Goal: Task Accomplishment & Management: Complete application form

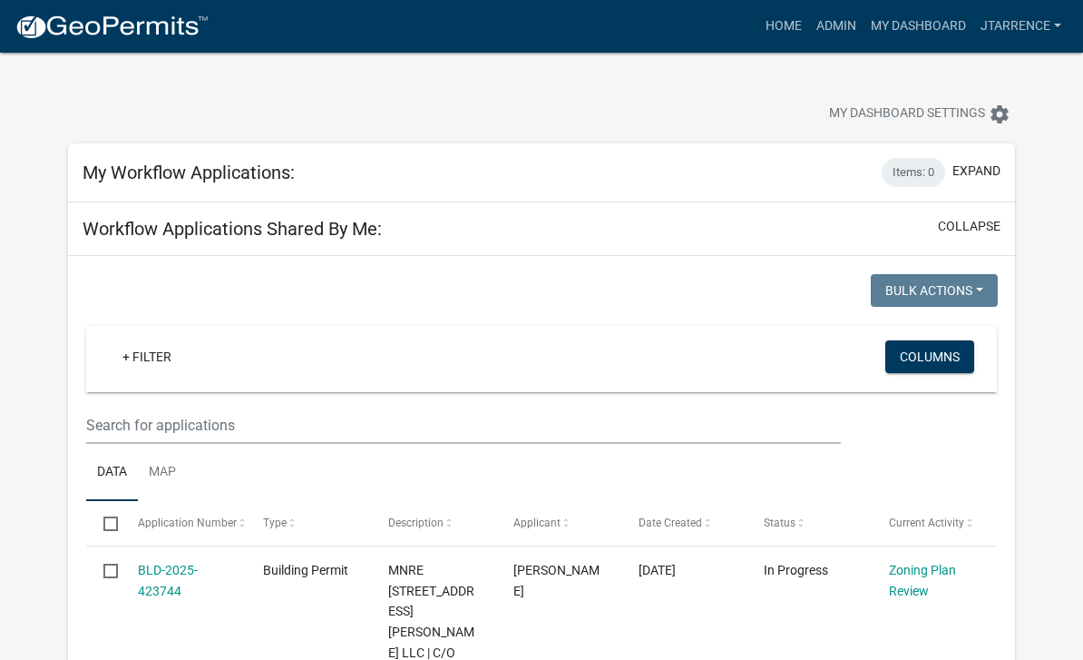
select select "3: 100"
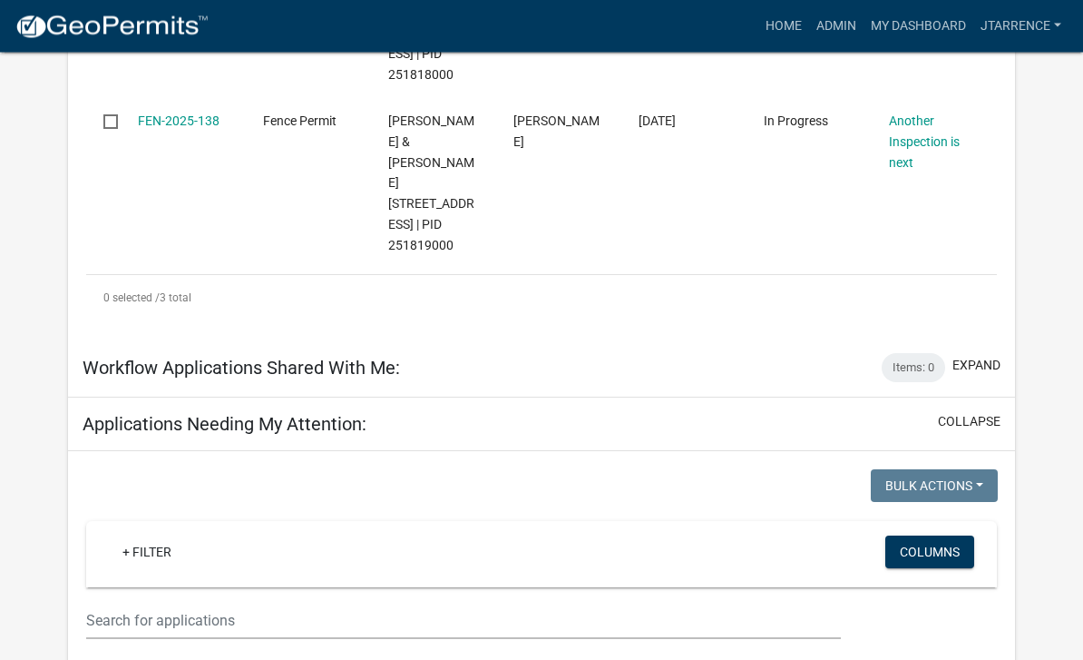
scroll to position [852, 0]
click at [217, 602] on input "text" at bounding box center [463, 620] width 755 height 37
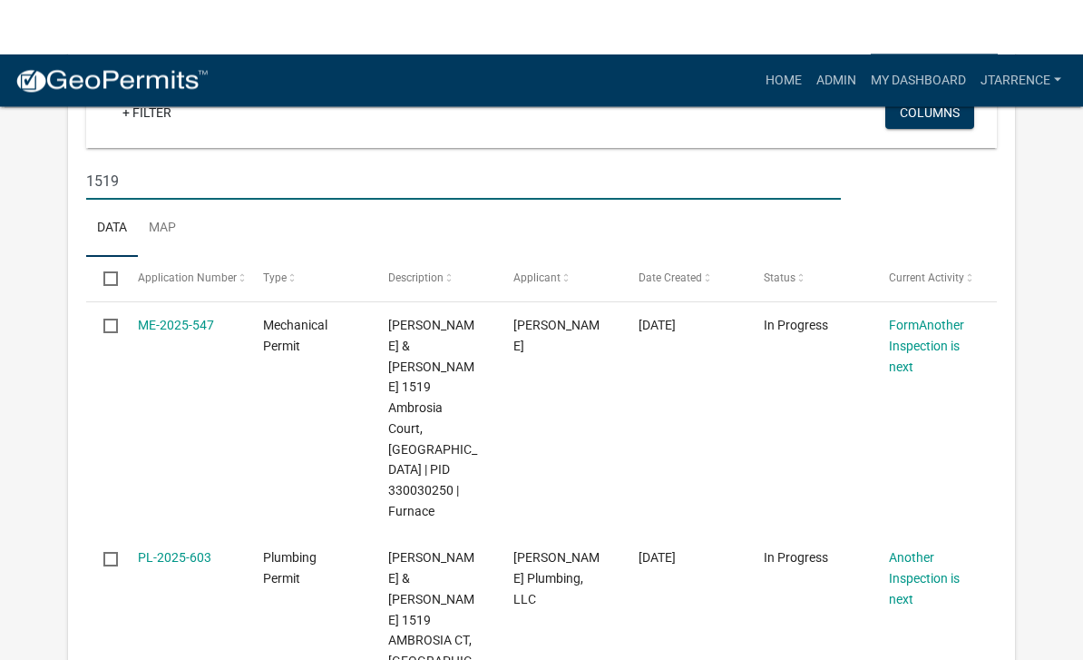
scroll to position [1346, 0]
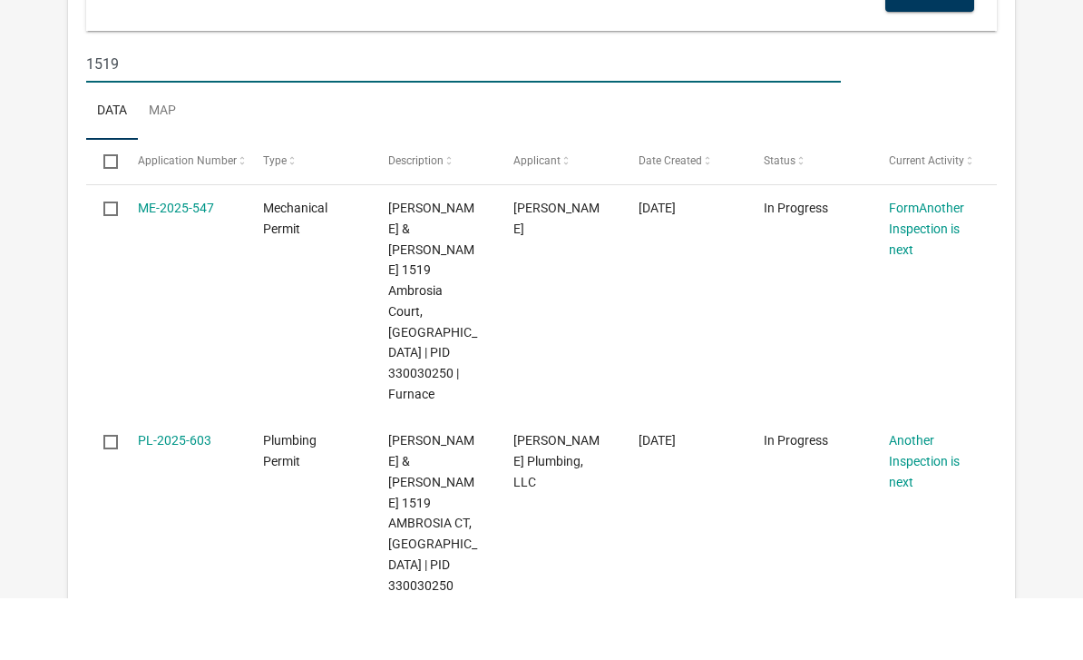
type input "1519"
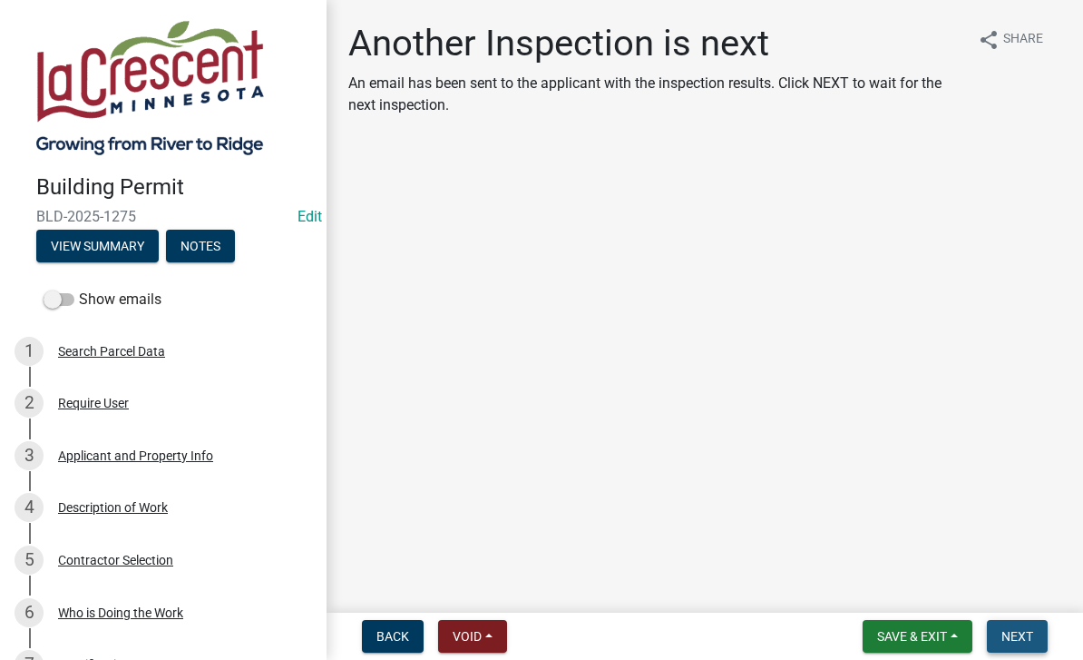
click at [1027, 632] on span "Next" at bounding box center [1018, 636] width 32 height 15
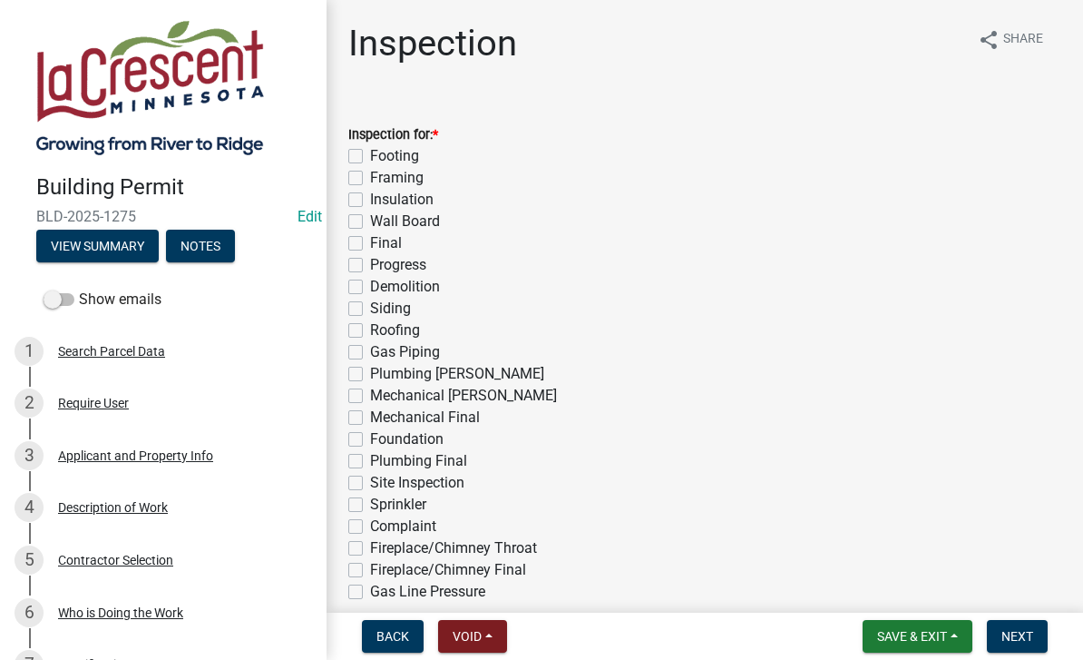
click at [416, 151] on label "Footing" at bounding box center [394, 156] width 49 height 22
click at [382, 151] on input "Footing" at bounding box center [376, 151] width 12 height 12
checkbox input "true"
checkbox input "false"
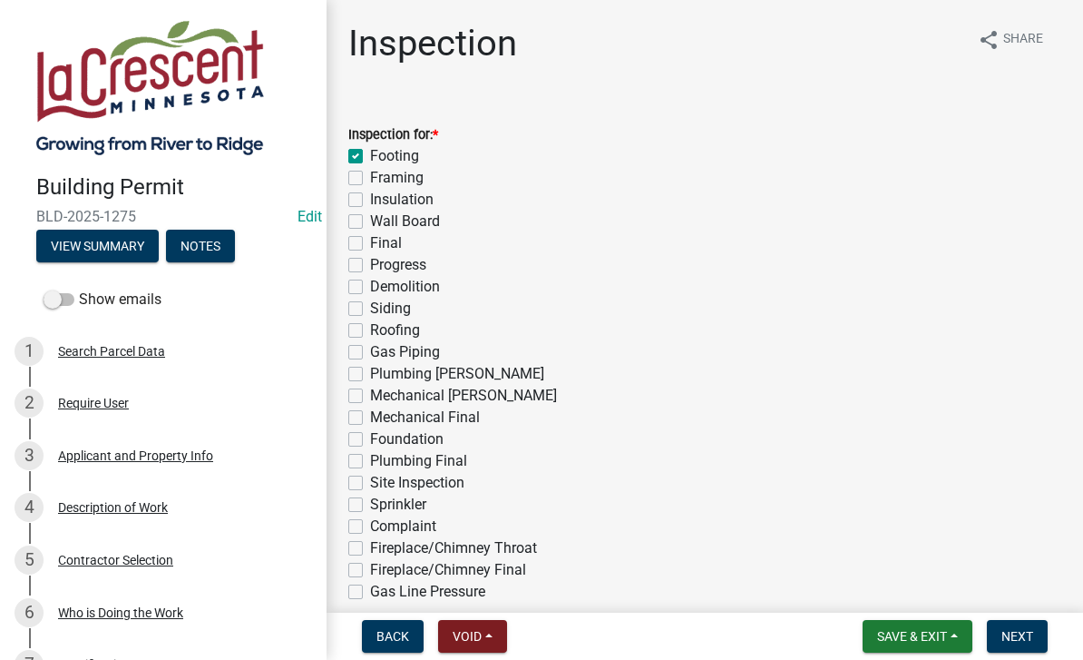
checkbox input "false"
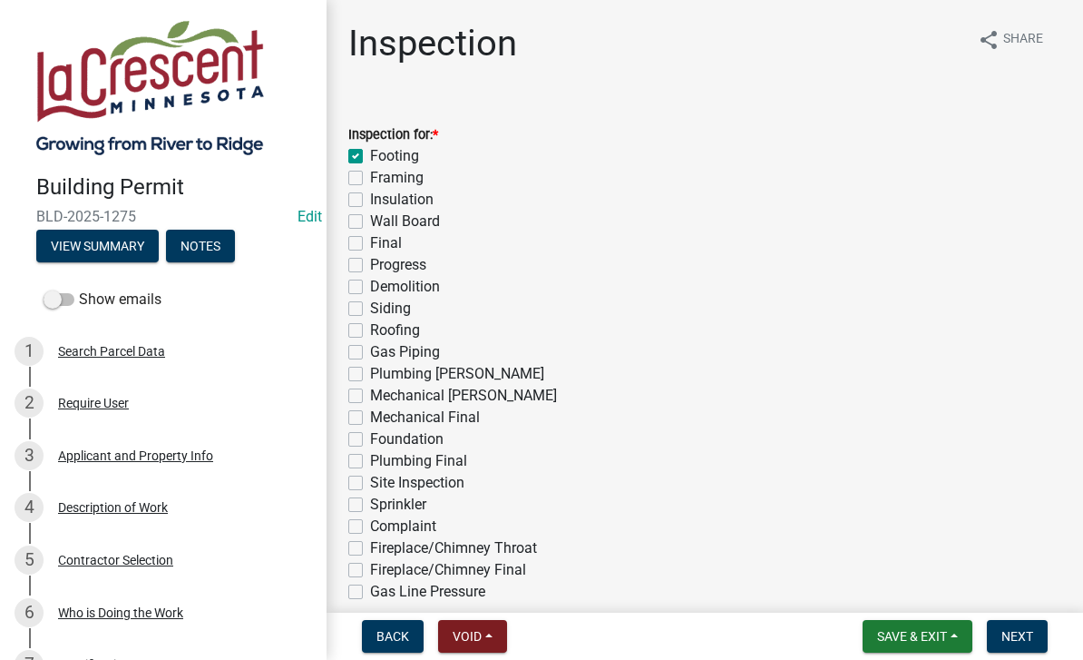
checkbox input "false"
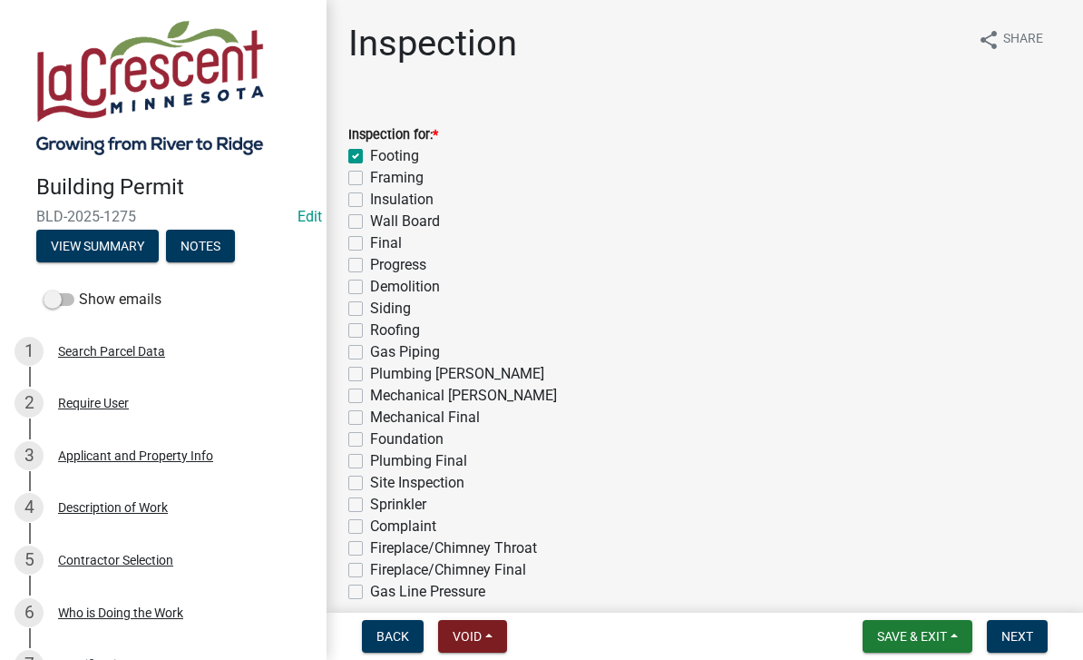
checkbox input "false"
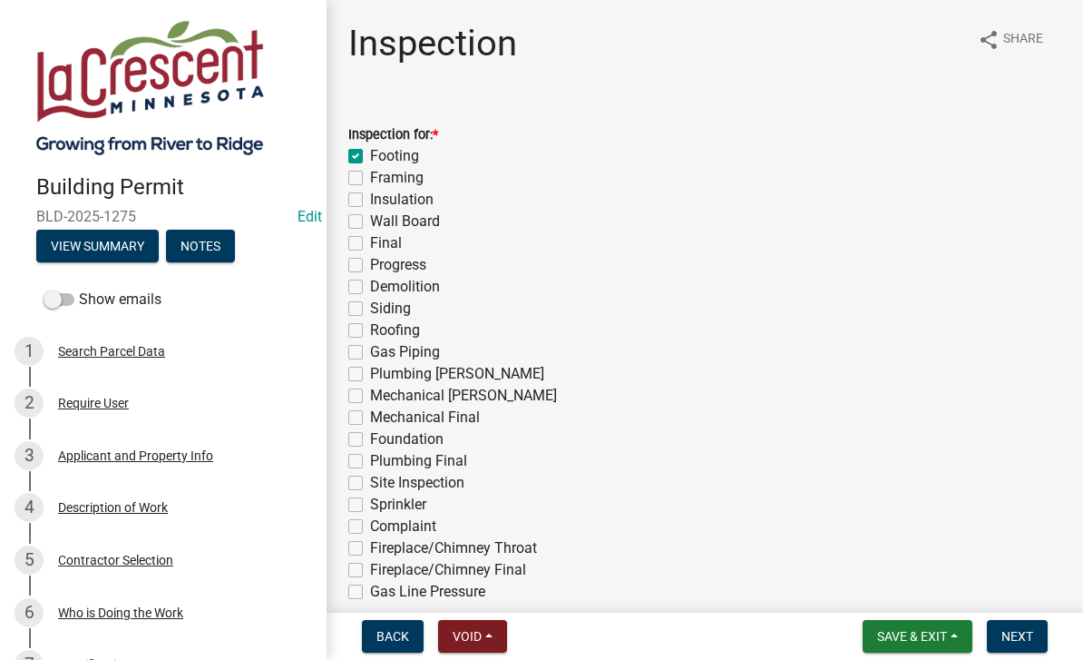
checkbox input "false"
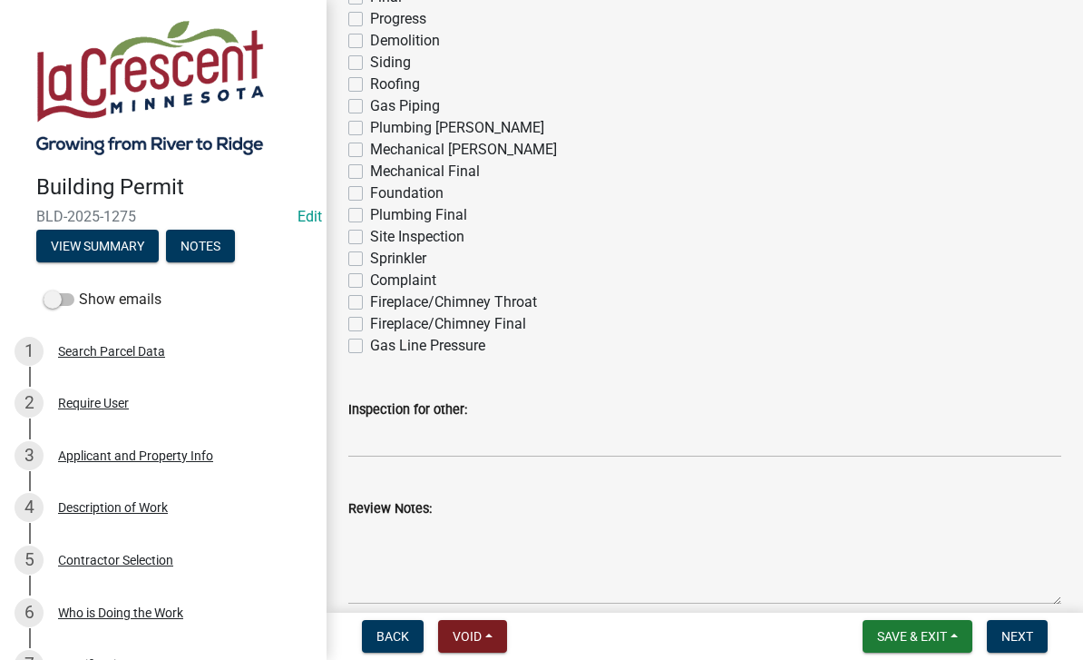
scroll to position [320, 0]
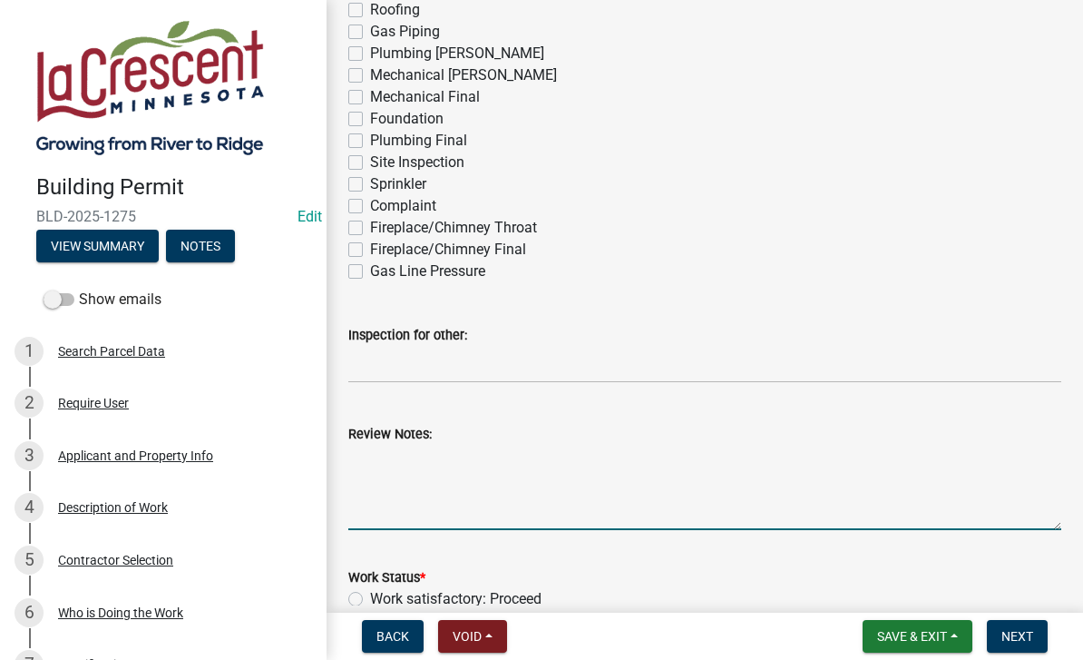
click at [387, 453] on textarea "Review Notes:" at bounding box center [704, 487] width 713 height 85
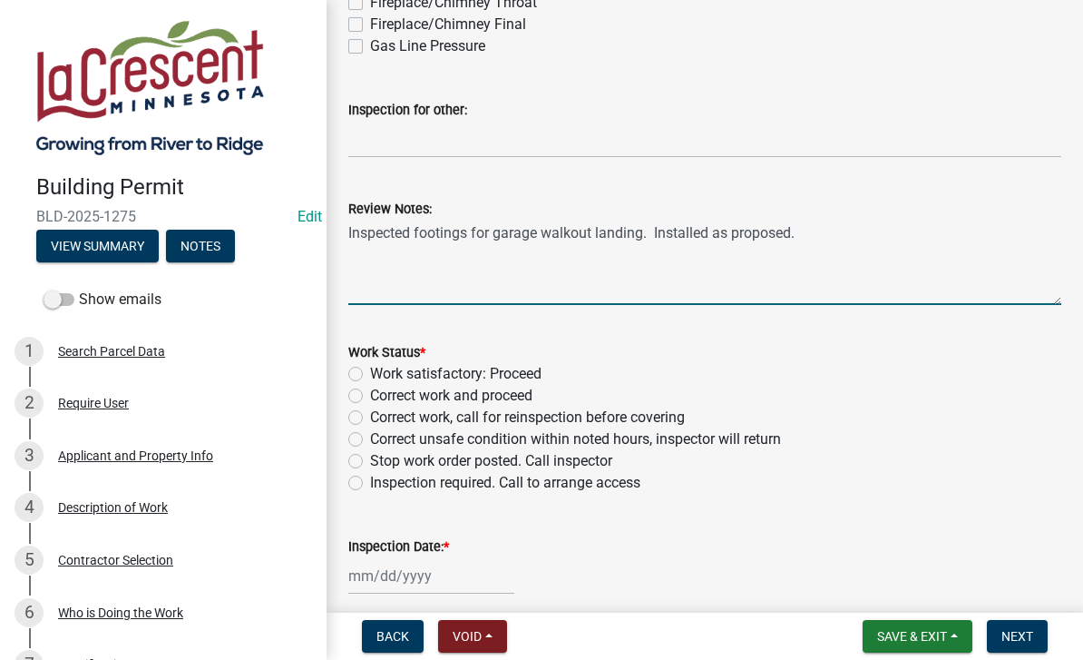
scroll to position [551, 0]
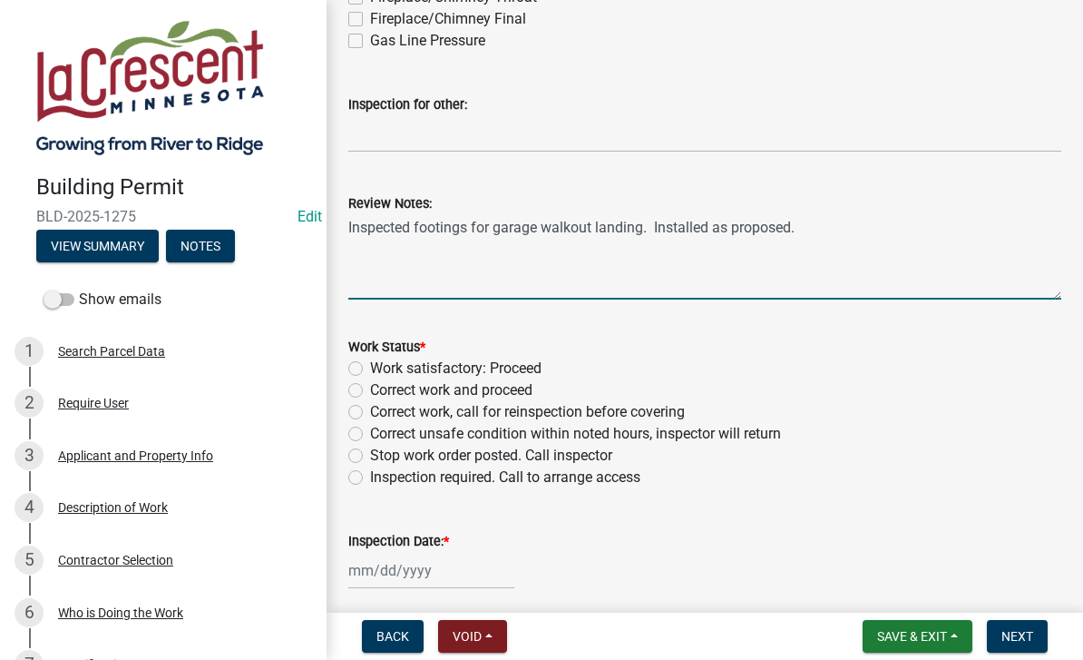
type textarea "Inspected footings for garage walkout landing. Installed as proposed."
click at [542, 366] on label "Work satisfactory: Proceed" at bounding box center [455, 369] width 171 height 22
click at [382, 366] on input "Work satisfactory: Proceed" at bounding box center [376, 364] width 12 height 12
radio input "true"
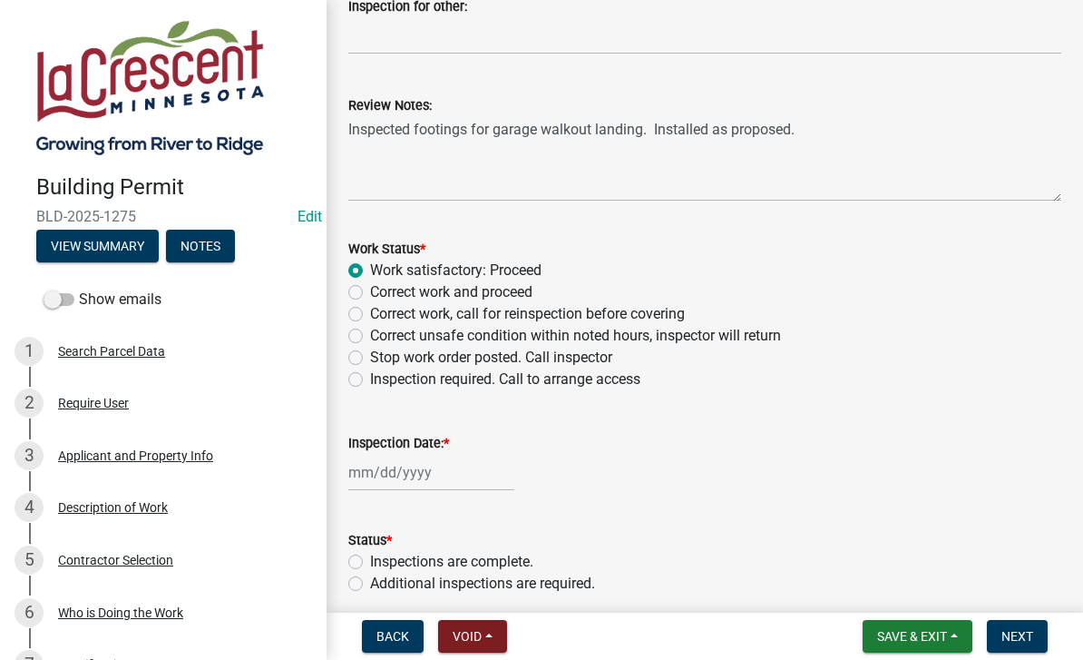
scroll to position [654, 0]
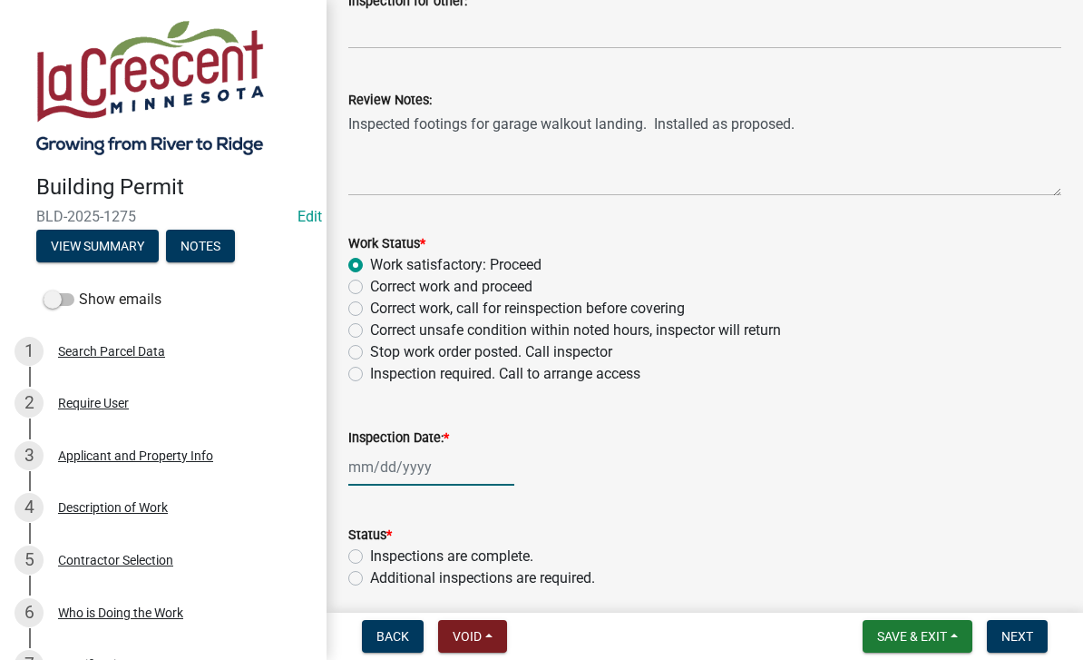
click at [388, 471] on div at bounding box center [431, 466] width 166 height 37
select select "10"
select select "2025"
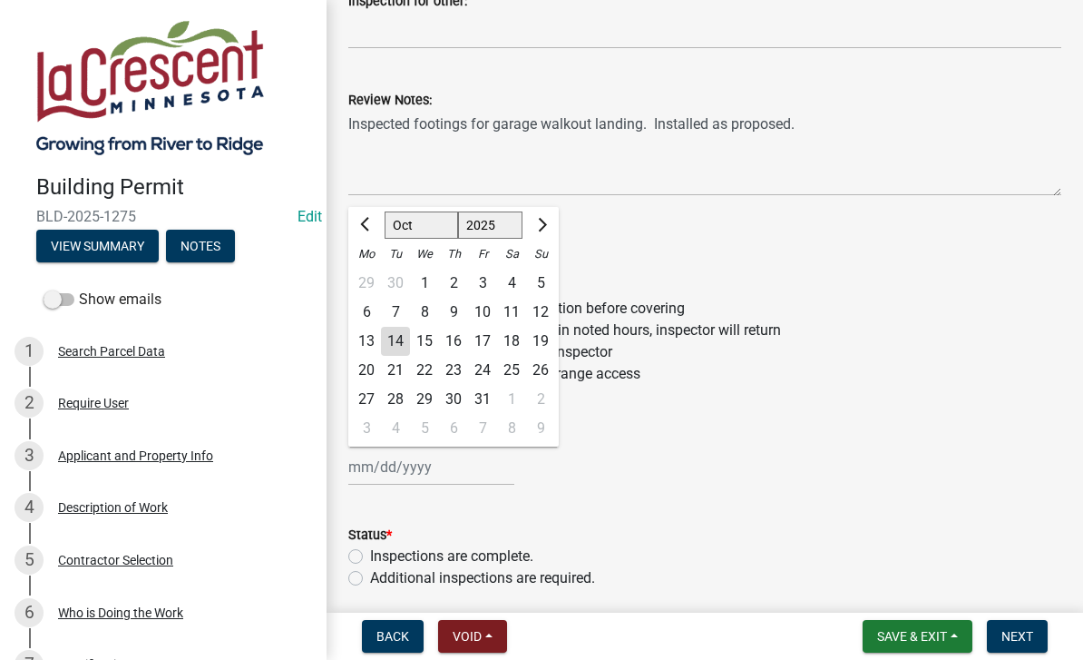
click at [404, 339] on div "14" at bounding box center [395, 341] width 29 height 29
type input "[DATE]"
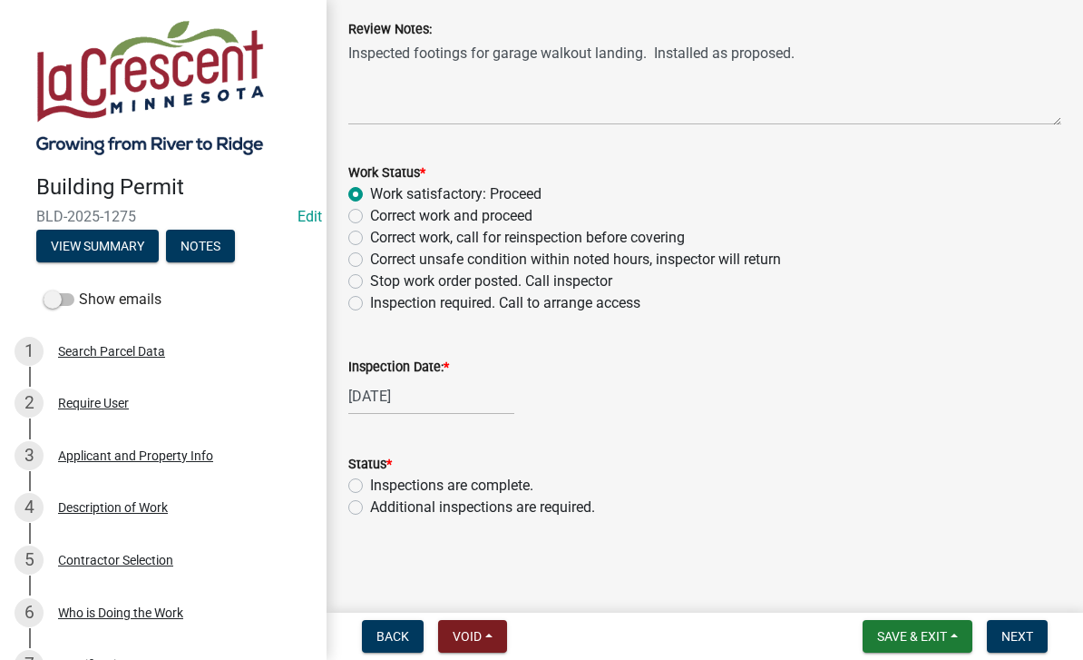
scroll to position [725, 0]
click at [436, 513] on label "Additional inspections are required." at bounding box center [482, 507] width 225 height 22
click at [382, 508] on input "Additional inspections are required." at bounding box center [376, 502] width 12 height 12
radio input "true"
click at [1017, 632] on span "Next" at bounding box center [1018, 636] width 32 height 15
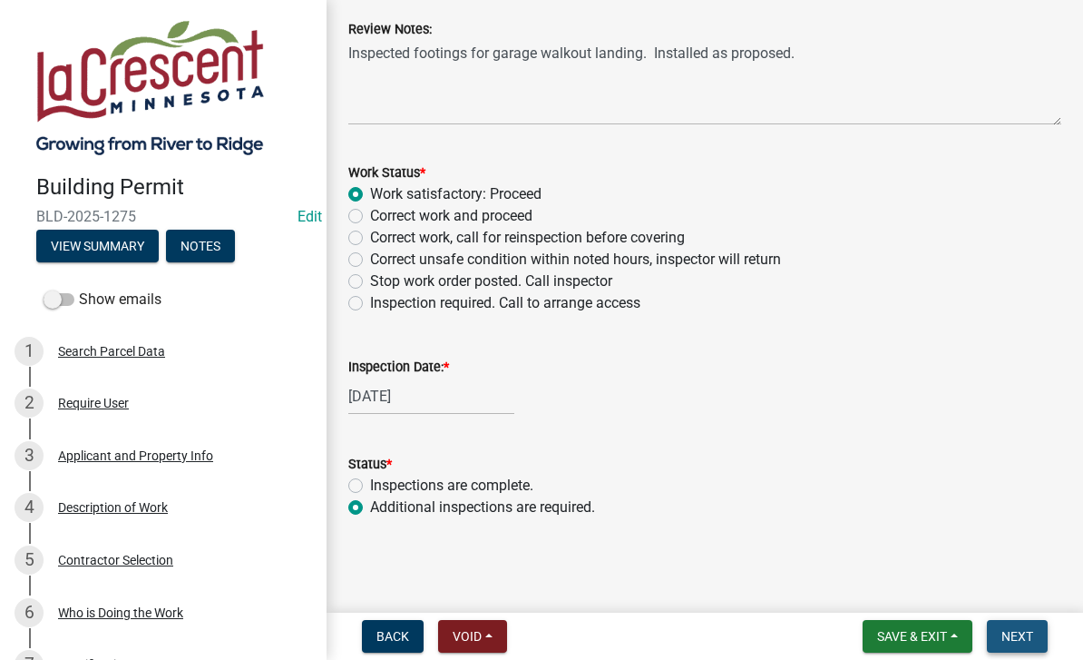
scroll to position [0, 0]
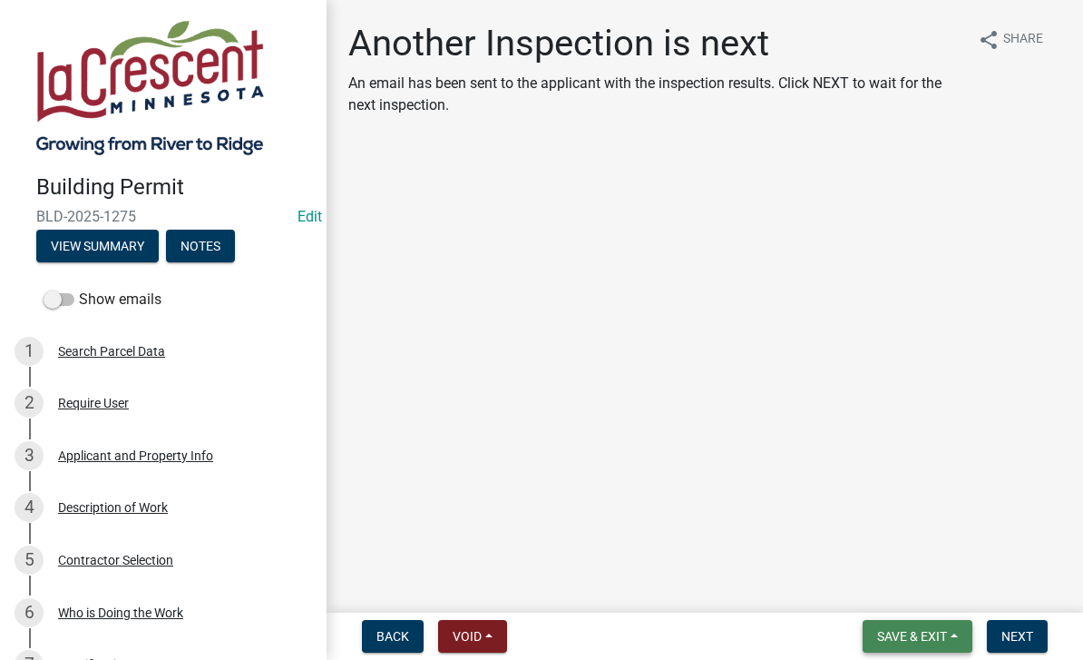
click at [938, 627] on button "Save & Exit" at bounding box center [918, 636] width 110 height 33
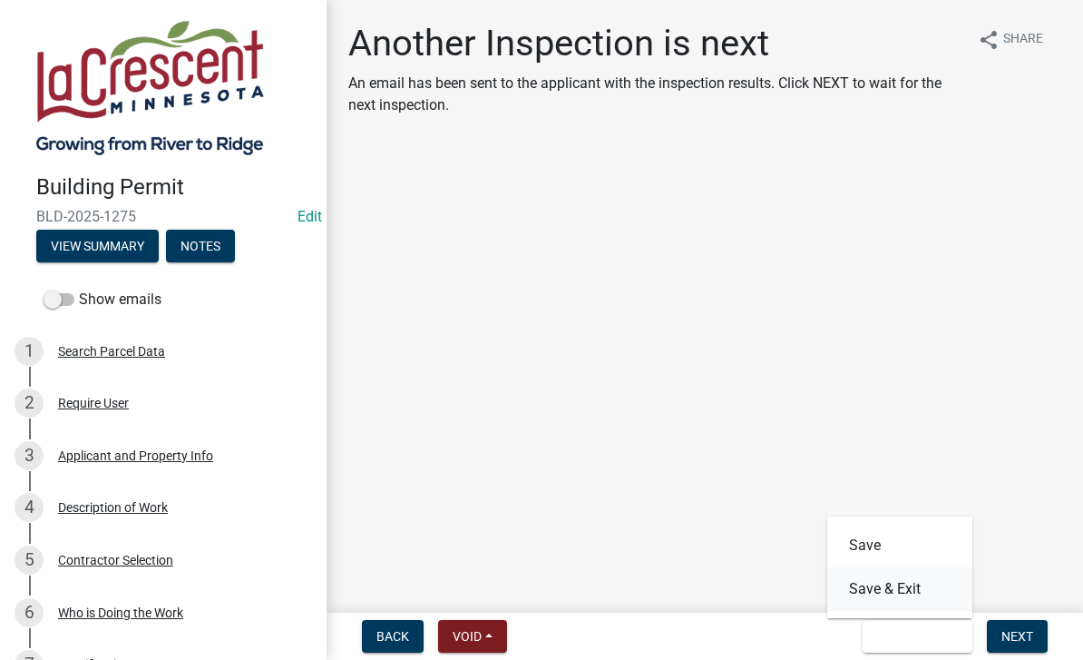
click at [897, 591] on button "Save & Exit" at bounding box center [900, 589] width 145 height 44
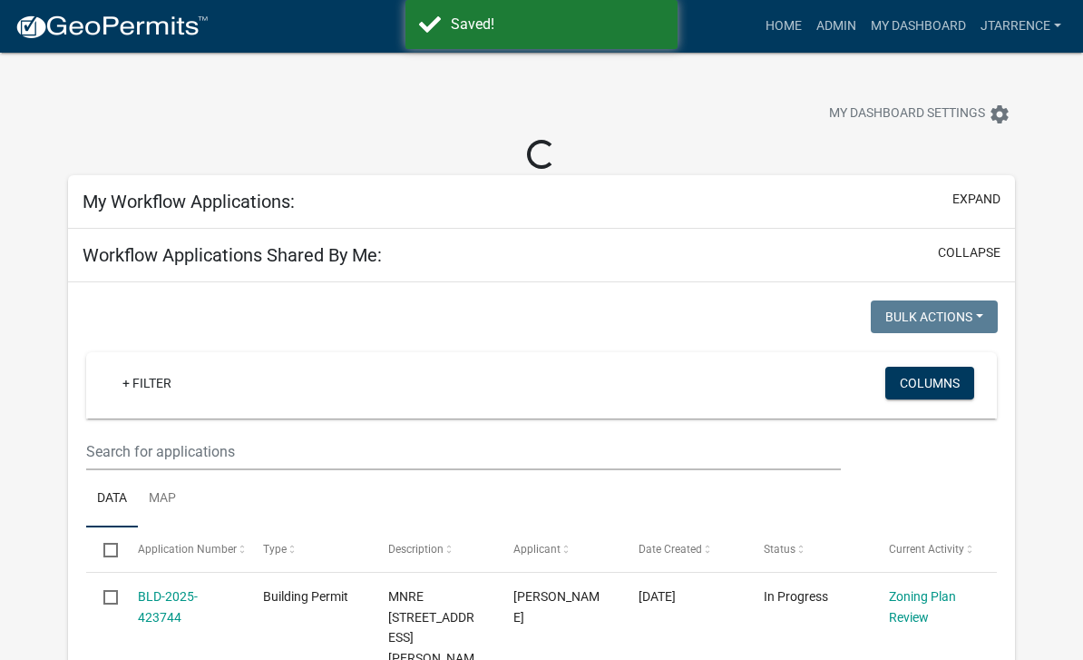
select select "3: 100"
